Goal: Information Seeking & Learning: Learn about a topic

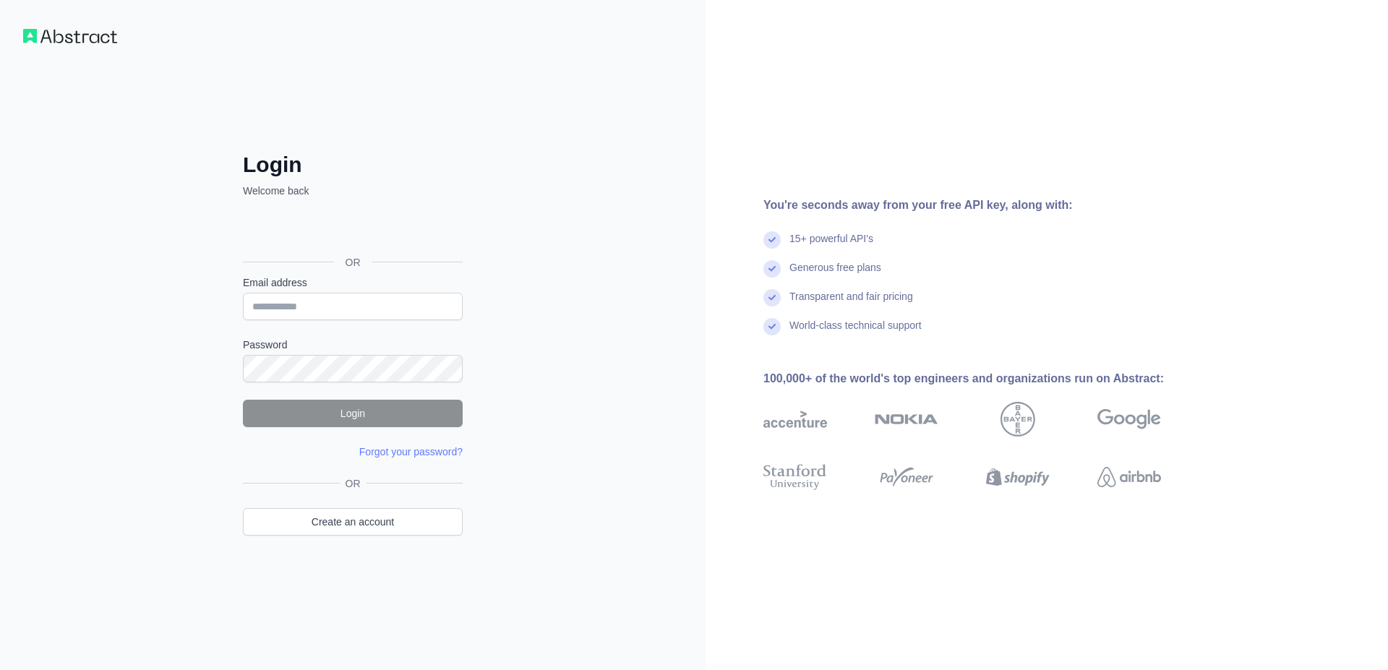
click at [330, 214] on iframe at bounding box center [351, 230] width 231 height 32
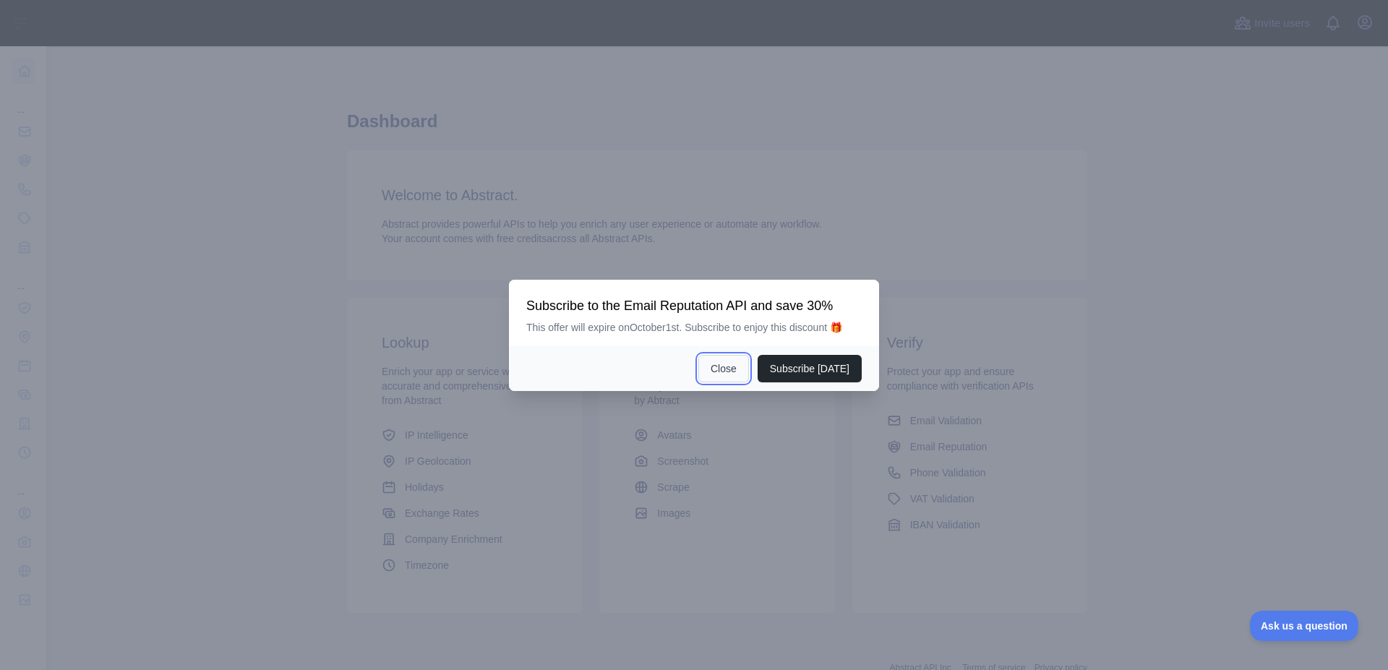
click at [741, 374] on button "Close" at bounding box center [723, 368] width 51 height 27
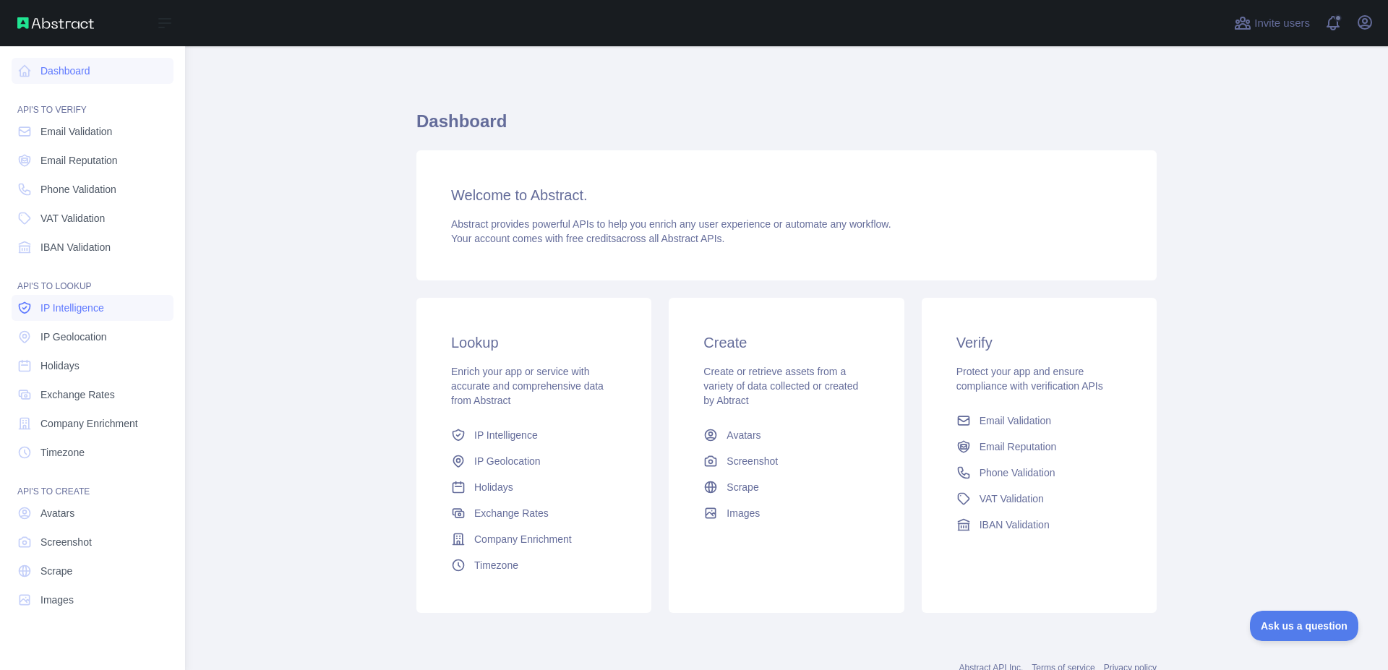
click at [87, 309] on span "IP Intelligence" at bounding box center [72, 308] width 64 height 14
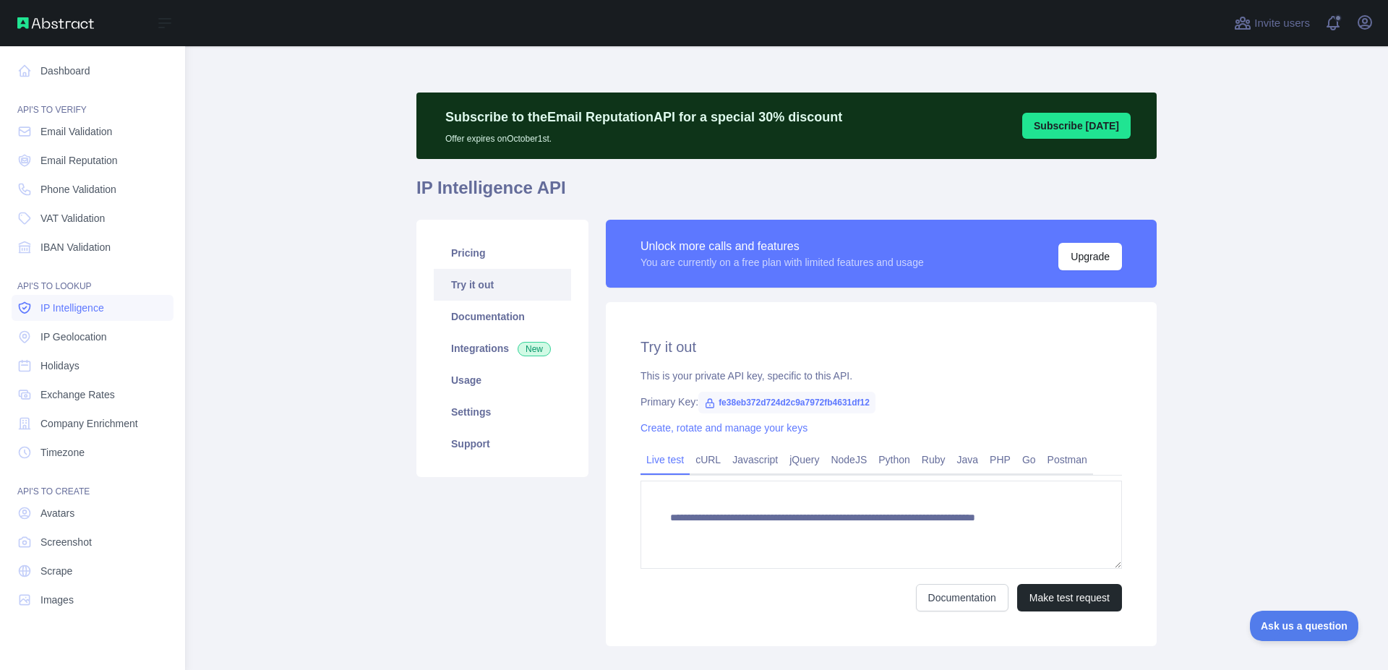
type textarea "**********"
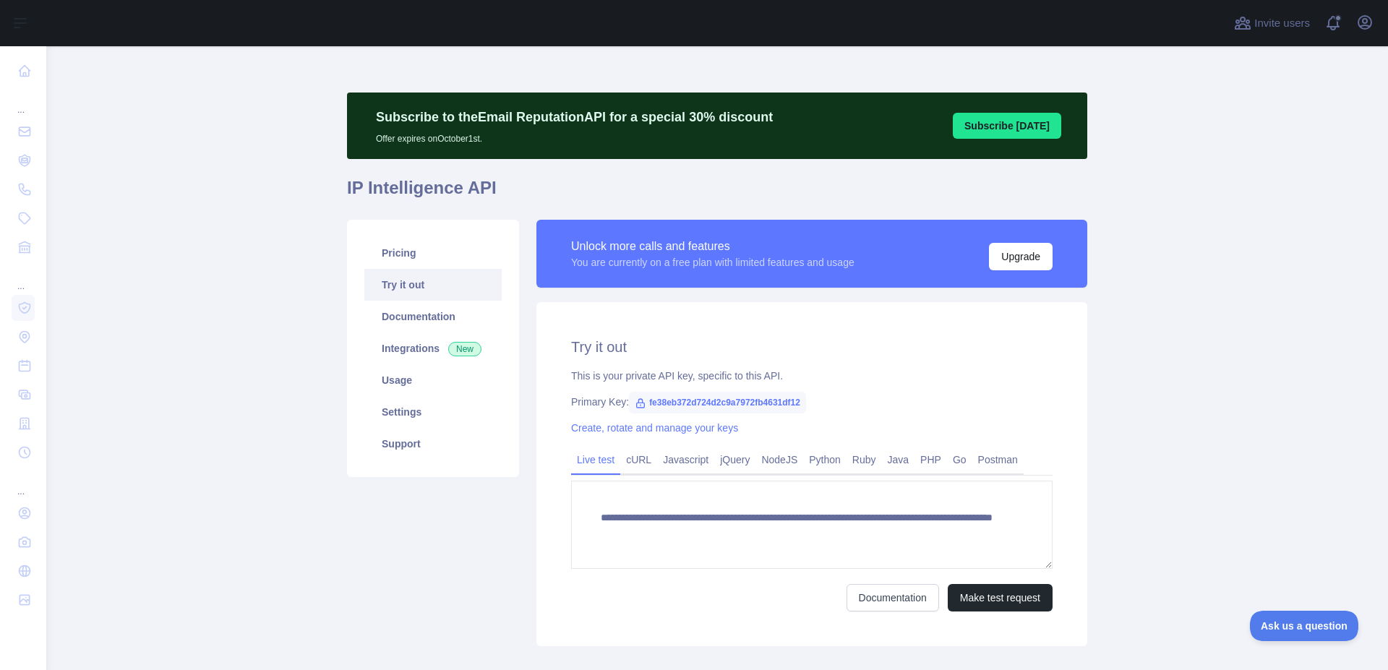
click at [674, 401] on span "fe38eb372d724d2c9a7972fb4631df12" at bounding box center [717, 403] width 177 height 22
copy span "fe38eb372d724d2c9a7972fb4631df12"
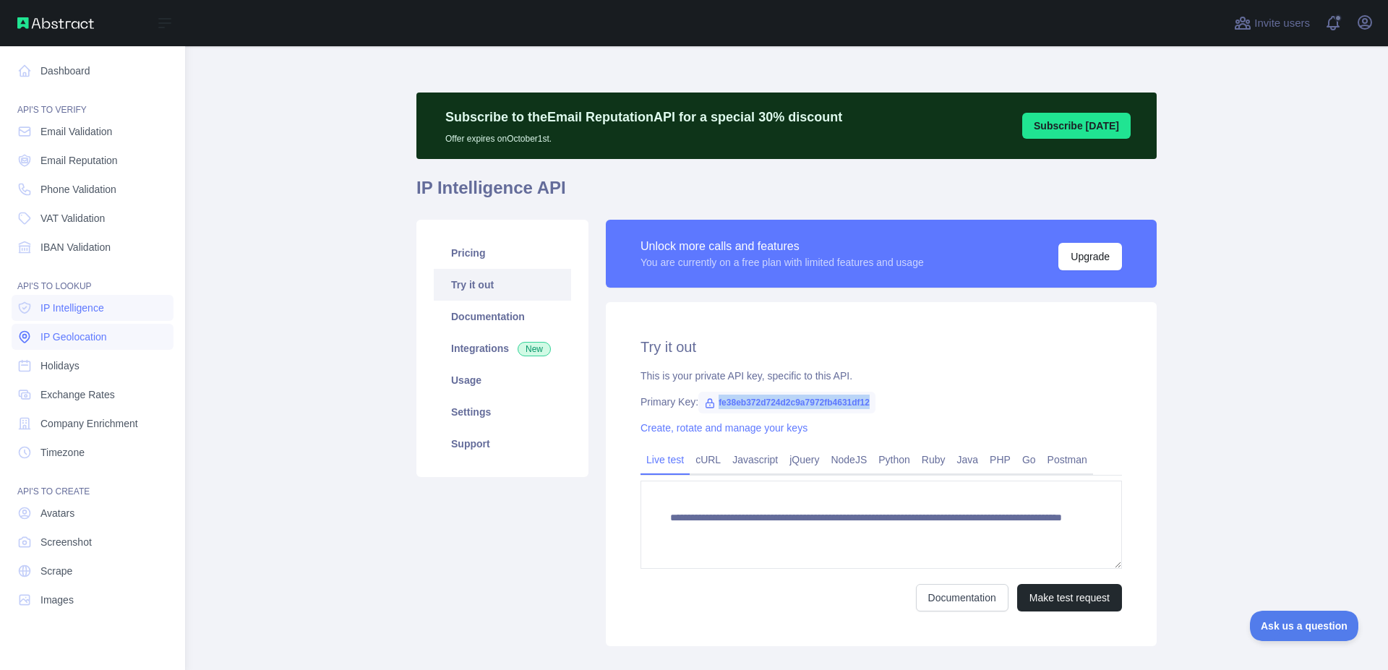
click at [117, 330] on link "IP Geolocation" at bounding box center [93, 337] width 162 height 26
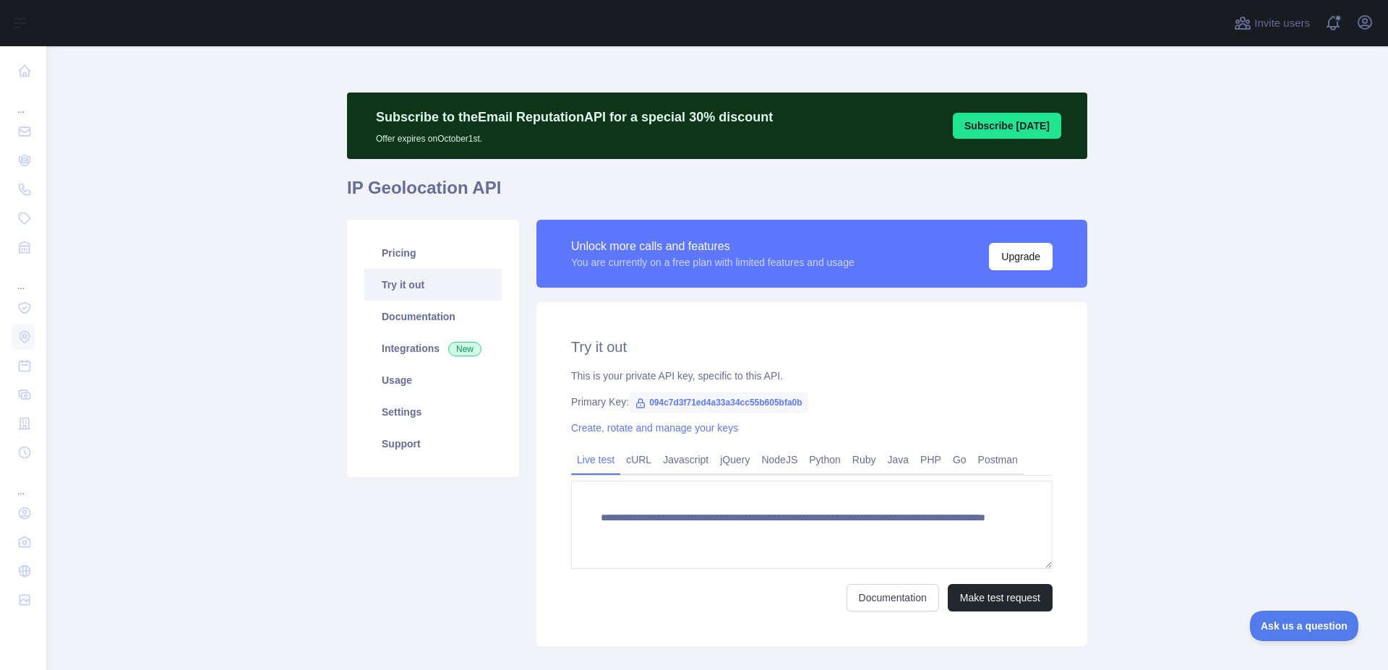
click at [708, 400] on span "094c7d3f71ed4a33a34cc55b605bfa0b" at bounding box center [718, 403] width 179 height 22
copy span "094c7d3f71ed4a33a34cc55b605bfa0b"
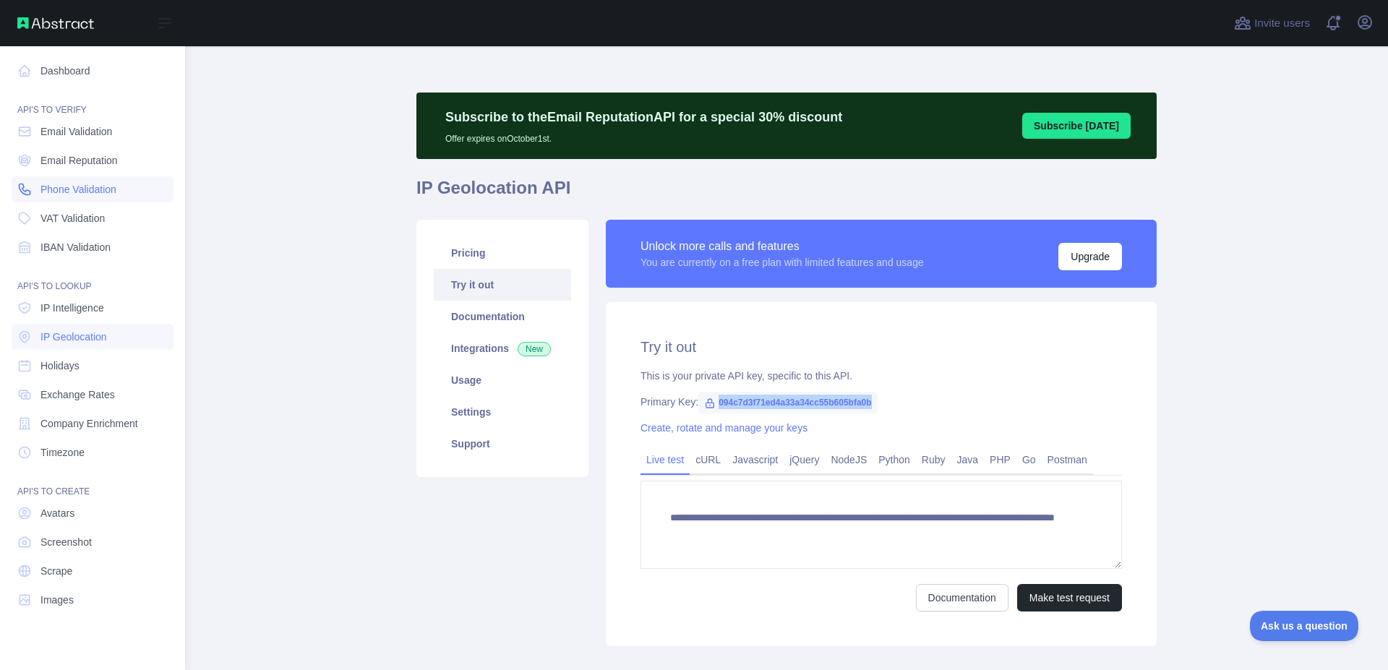
click at [116, 184] on span "Phone Validation" at bounding box center [78, 189] width 76 height 14
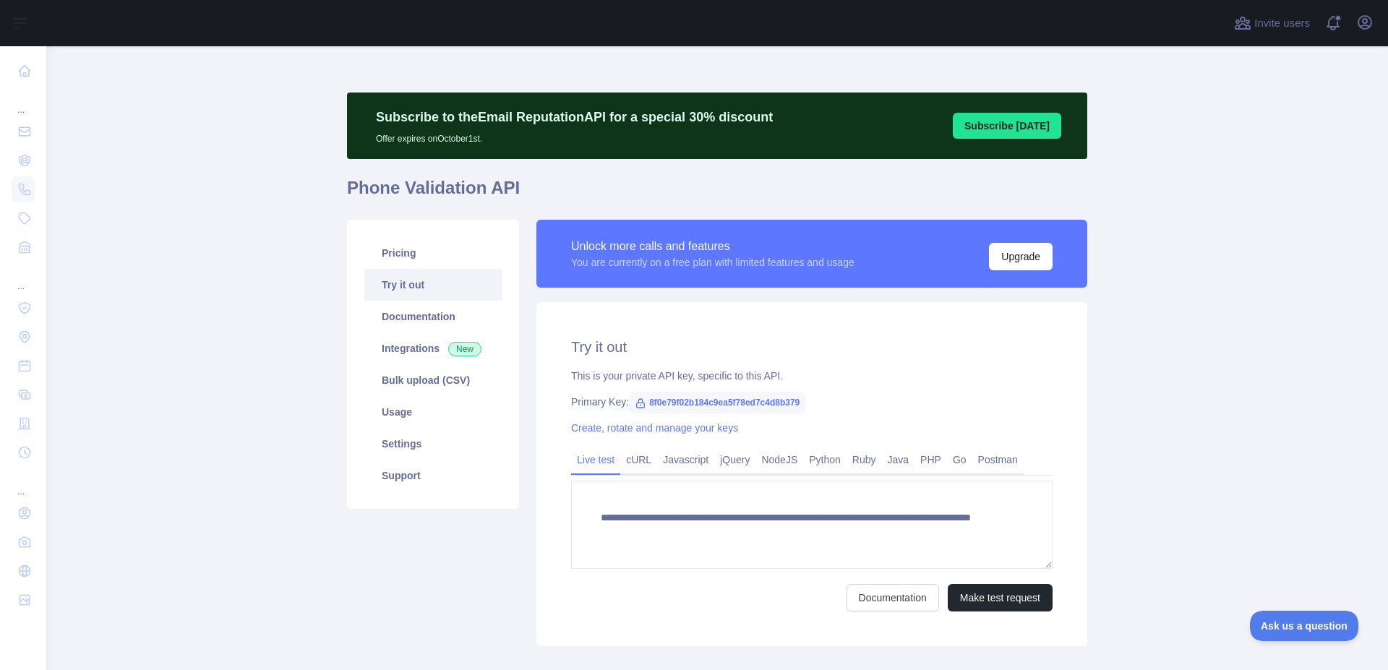
click at [729, 402] on span "8f0e79f02b184c9ea5f78ed7c4d8b379" at bounding box center [717, 403] width 176 height 22
copy span "8f0e79f02b184c9ea5f78ed7c4d8b379"
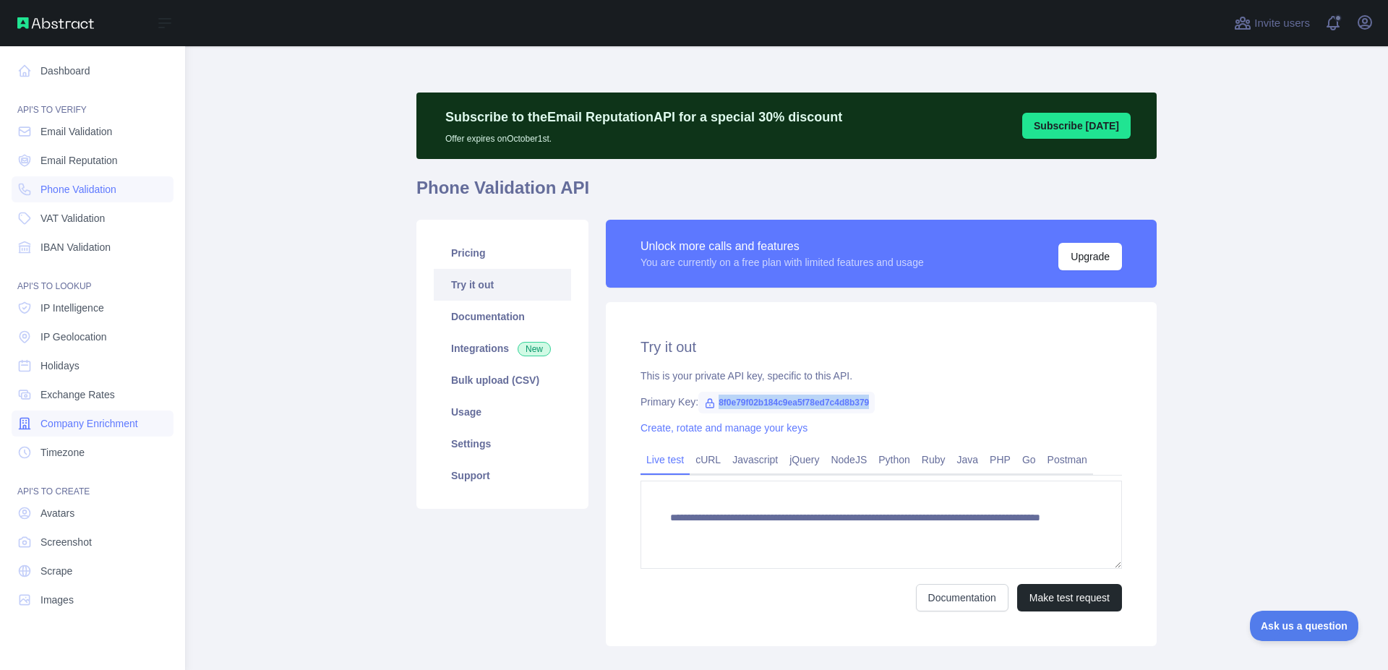
click at [93, 425] on span "Company Enrichment" at bounding box center [89, 423] width 98 height 14
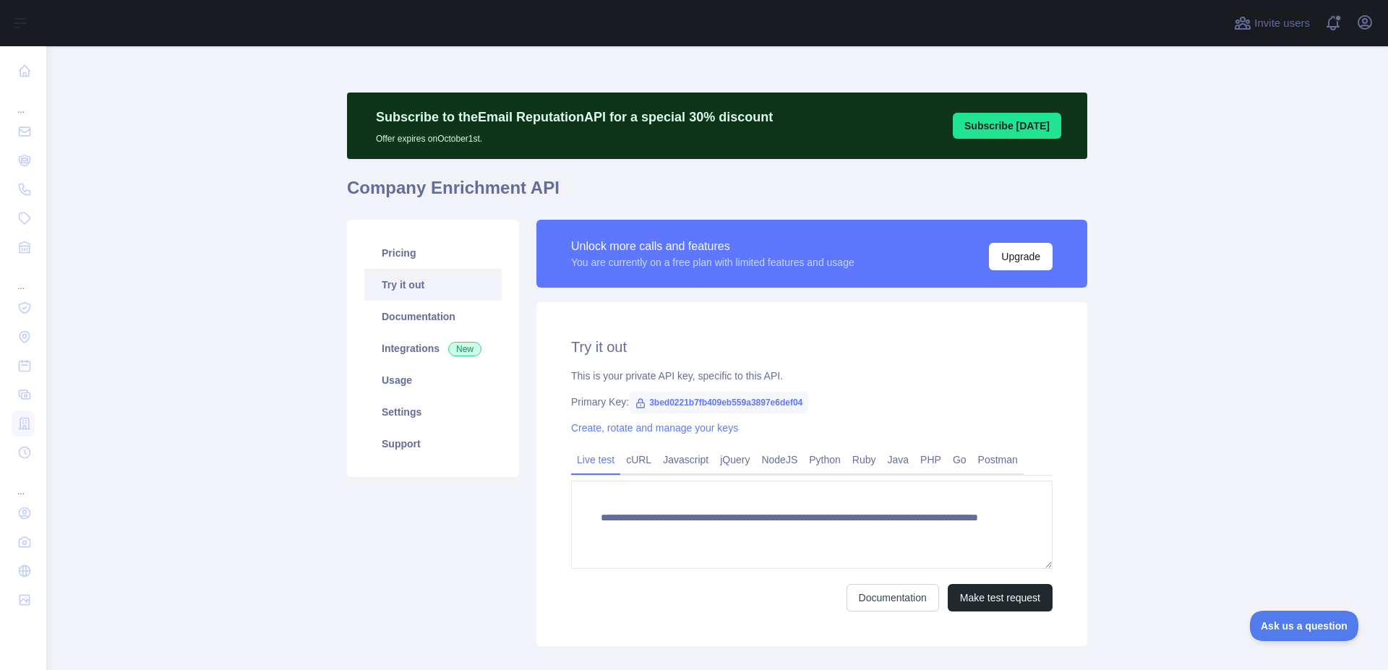
click at [716, 399] on span "3bed0221b7fb409eb559a3897e6def04" at bounding box center [718, 403] width 179 height 22
copy span "3bed0221b7fb409eb559a3897e6def04"
click at [674, 403] on span "3bed0221b7fb409eb559a3897e6def04" at bounding box center [718, 403] width 179 height 22
